Goal: Information Seeking & Learning: Learn about a topic

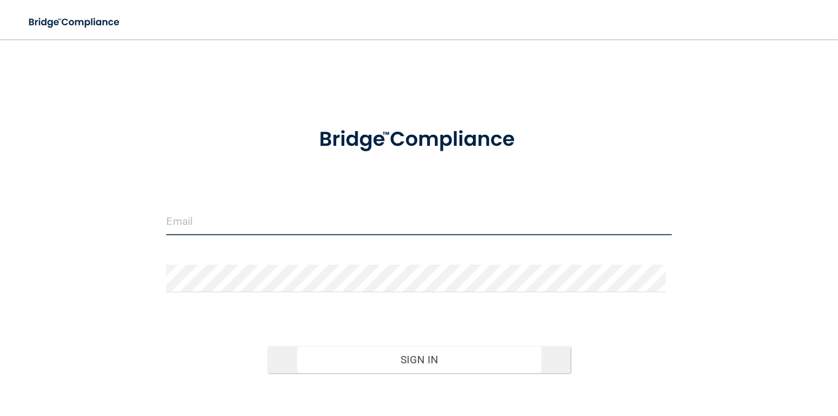
type input "[PERSON_NAME][EMAIL_ADDRESS][DOMAIN_NAME]"
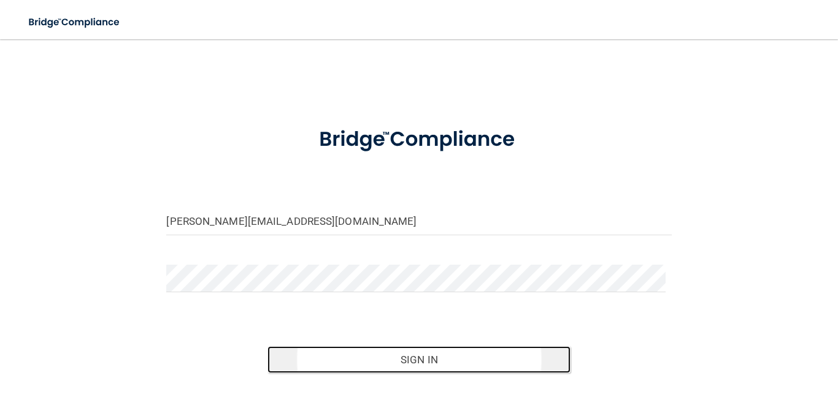
click at [363, 360] on button "Sign In" at bounding box center [418, 360] width 303 height 27
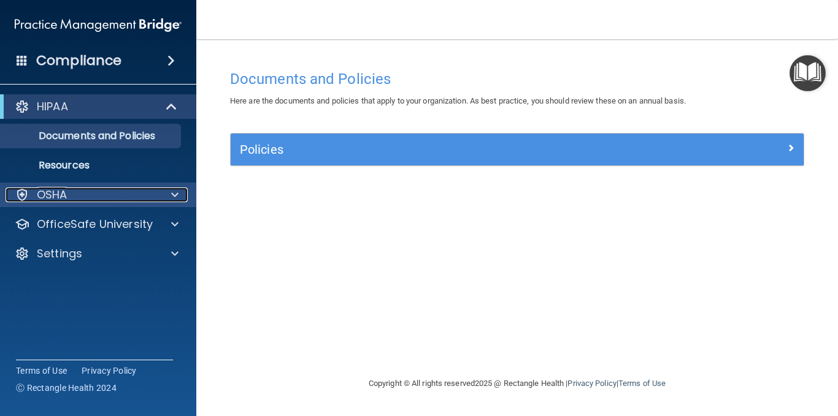
click at [177, 192] on span at bounding box center [174, 195] width 7 height 15
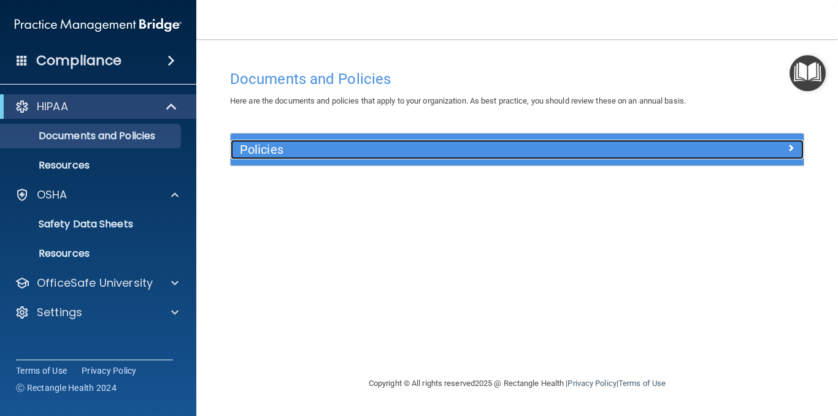
click at [794, 151] on span at bounding box center [790, 147] width 7 height 15
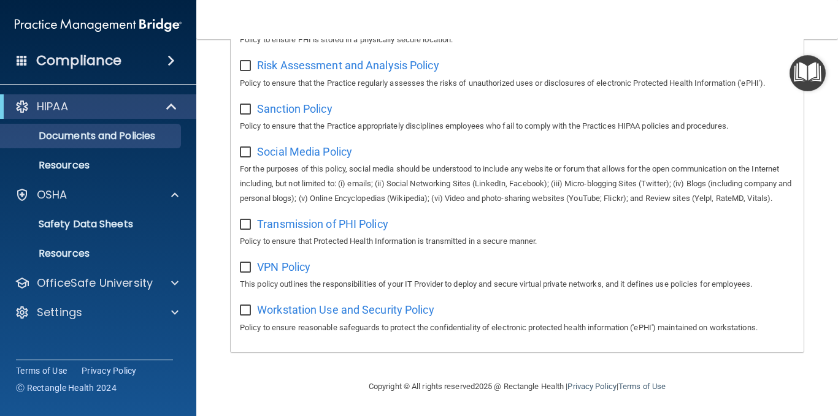
scroll to position [931, 0]
click at [171, 282] on span at bounding box center [174, 283] width 7 height 15
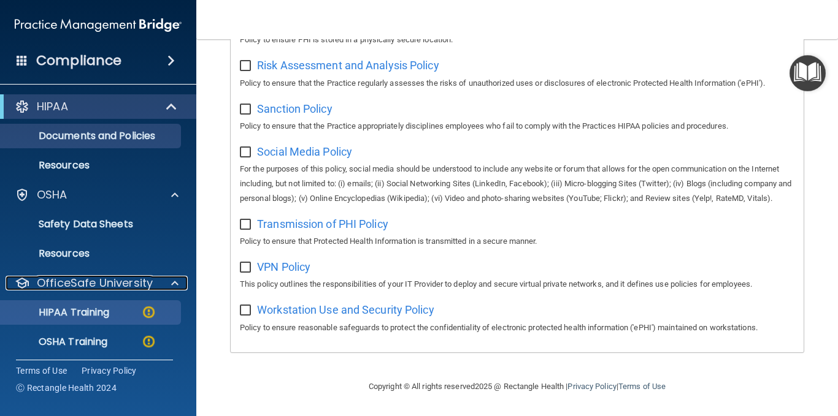
scroll to position [63, 0]
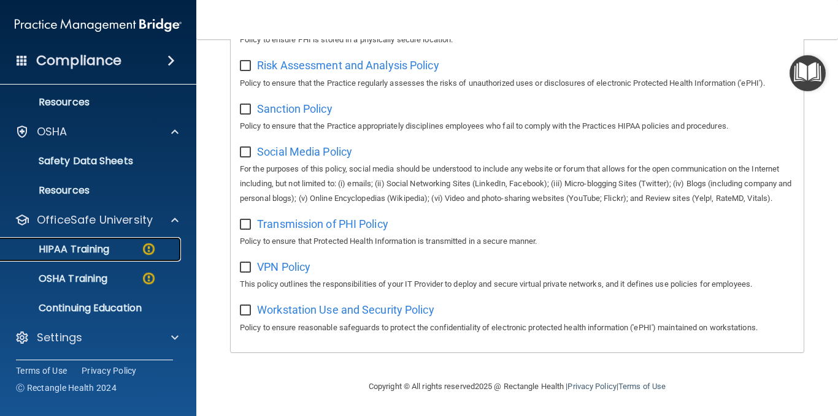
click at [72, 251] on p "HIPAA Training" at bounding box center [58, 249] width 101 height 12
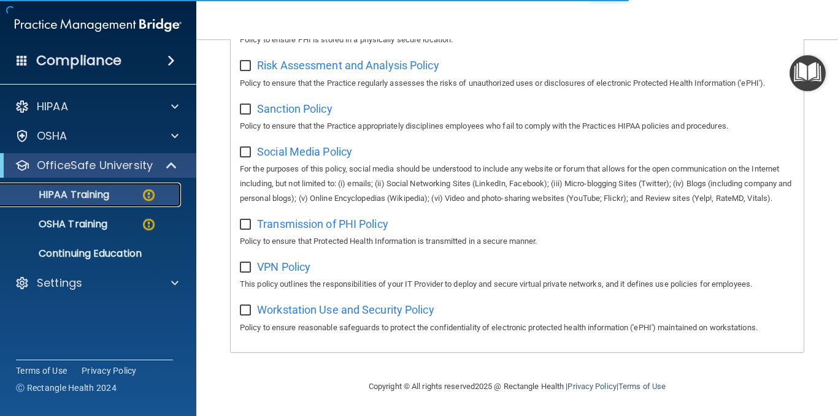
scroll to position [551, 0]
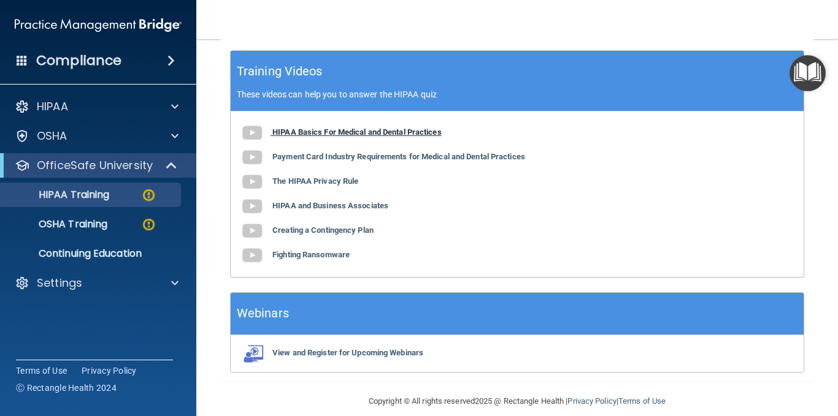
click at [255, 121] on img at bounding box center [252, 133] width 25 height 25
